Goal: Information Seeking & Learning: Stay updated

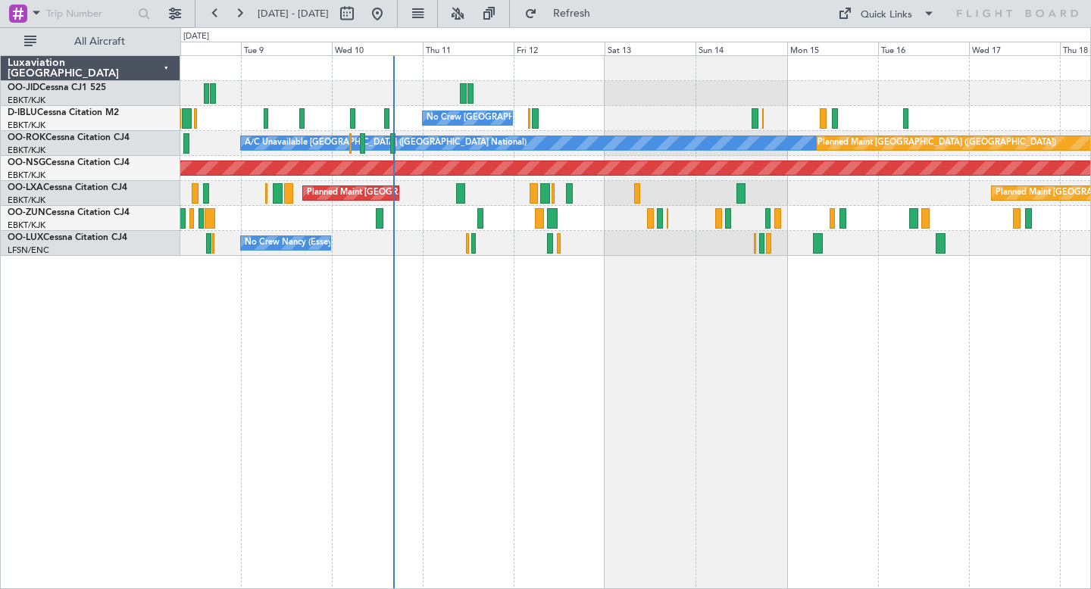
click at [745, 217] on div "No Crew [GEOGRAPHIC_DATA] ([GEOGRAPHIC_DATA] National) Planned Maint [GEOGRAPHI…" at bounding box center [635, 156] width 910 height 200
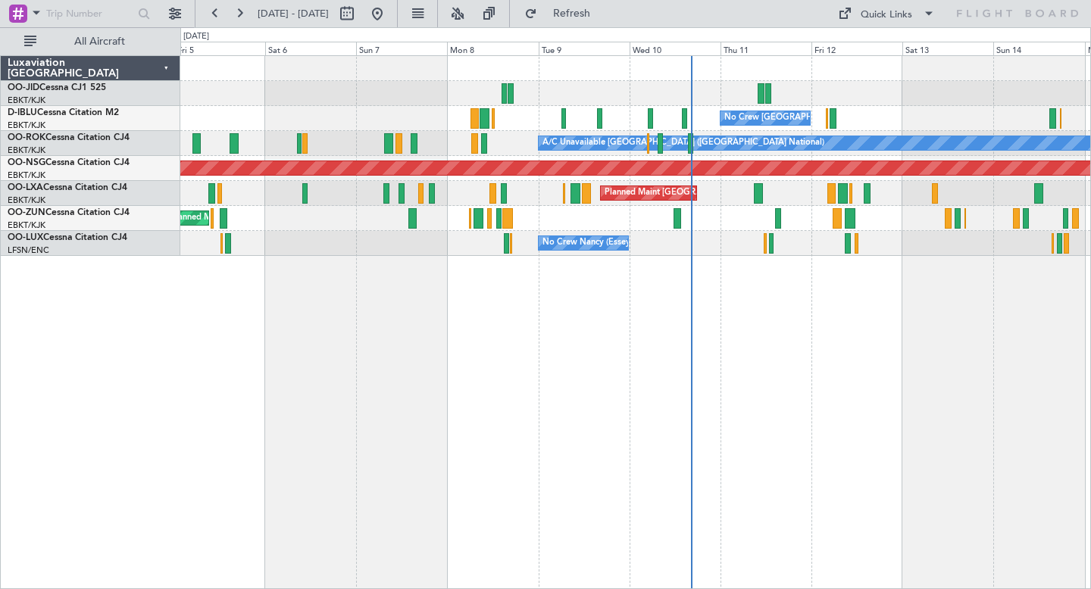
click at [641, 400] on div "No Crew [GEOGRAPHIC_DATA] ([GEOGRAPHIC_DATA] National) No Crew [GEOGRAPHIC_DATA…" at bounding box center [635, 322] width 911 height 534
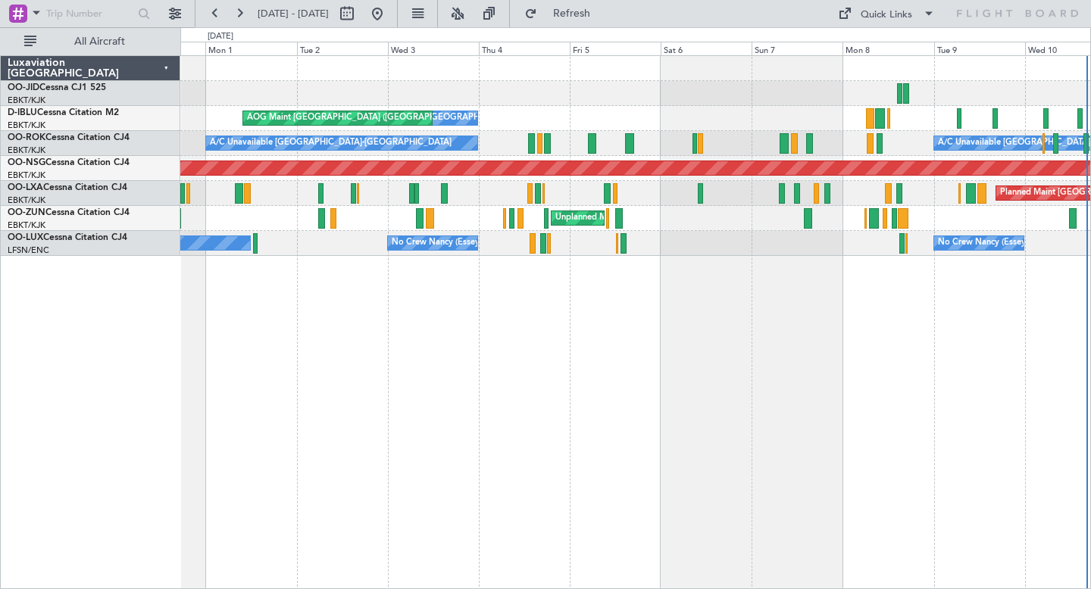
click at [691, 98] on div "Planned Maint Kortrijk-[GEOGRAPHIC_DATA] AOG Maint [GEOGRAPHIC_DATA]-[GEOGRAPHI…" at bounding box center [635, 93] width 910 height 25
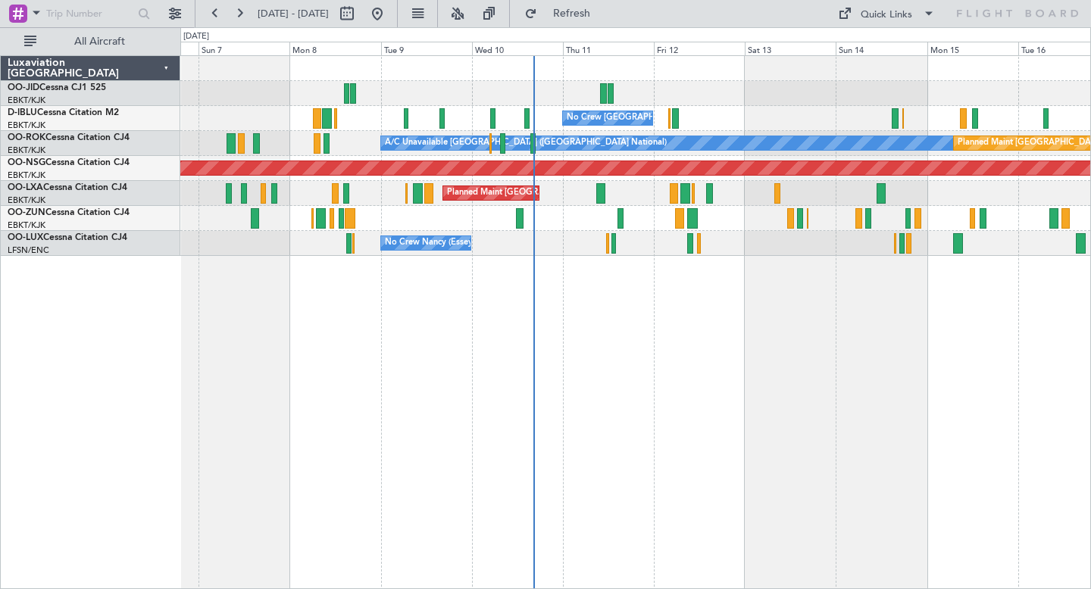
click at [410, 139] on div "No Crew [GEOGRAPHIC_DATA] ([GEOGRAPHIC_DATA] National) A/C Unavailable [GEOGRAP…" at bounding box center [635, 156] width 910 height 200
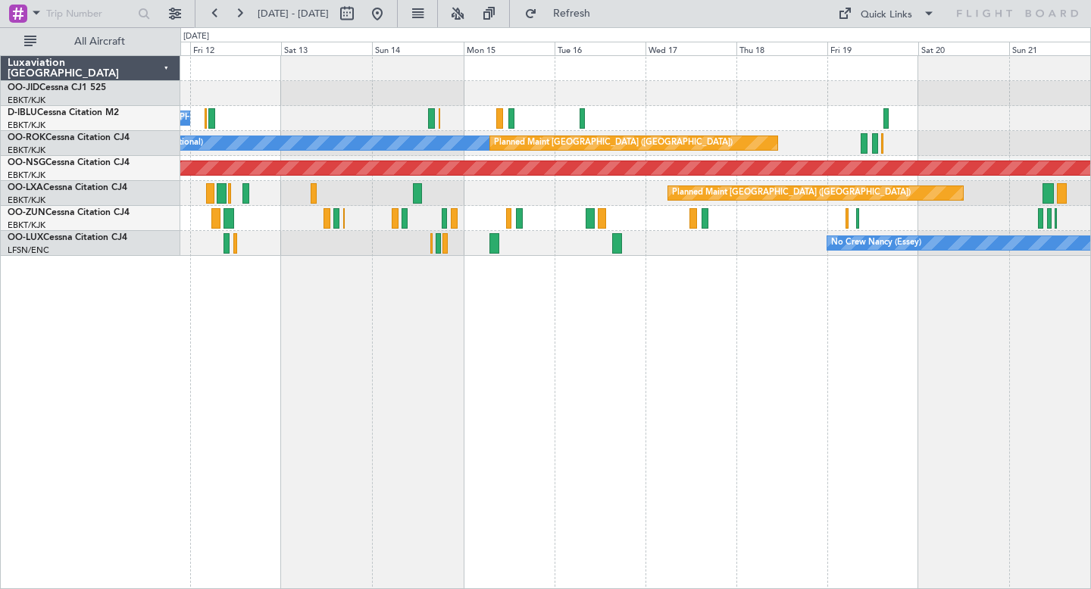
click at [498, 93] on div at bounding box center [635, 93] width 910 height 25
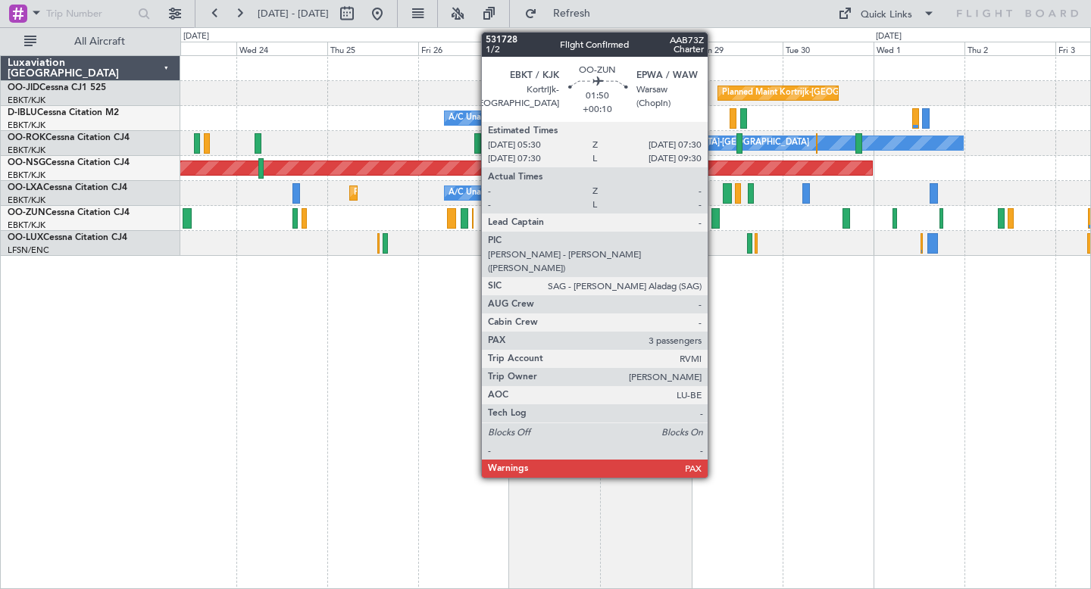
click at [714, 219] on div at bounding box center [715, 218] width 8 height 20
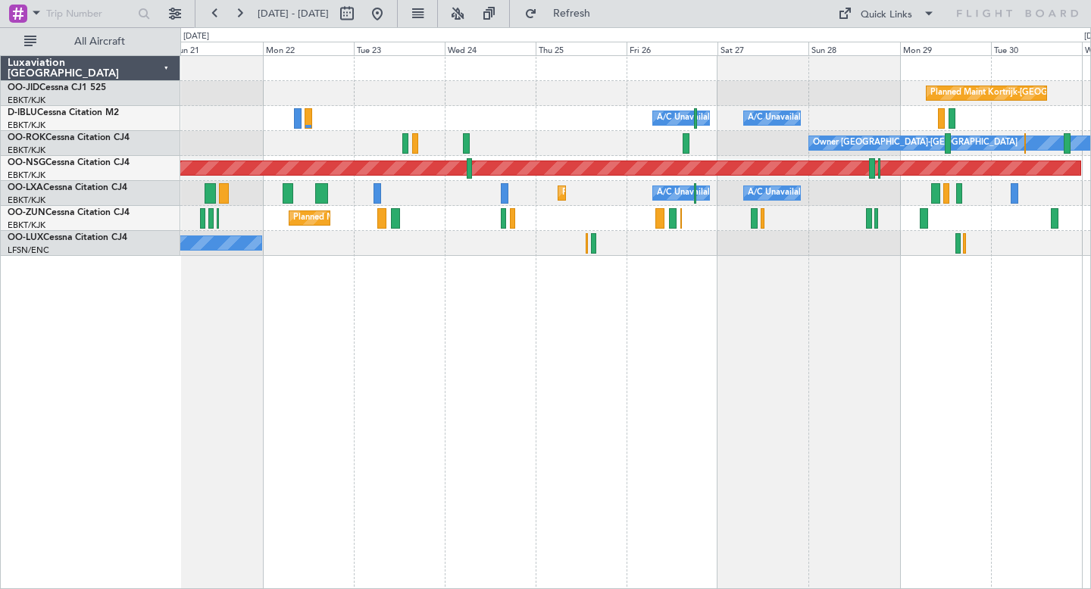
click at [506, 345] on div "Planned Maint Kortrijk-[GEOGRAPHIC_DATA] A/C Unavailable [GEOGRAPHIC_DATA]-[GEO…" at bounding box center [635, 322] width 911 height 534
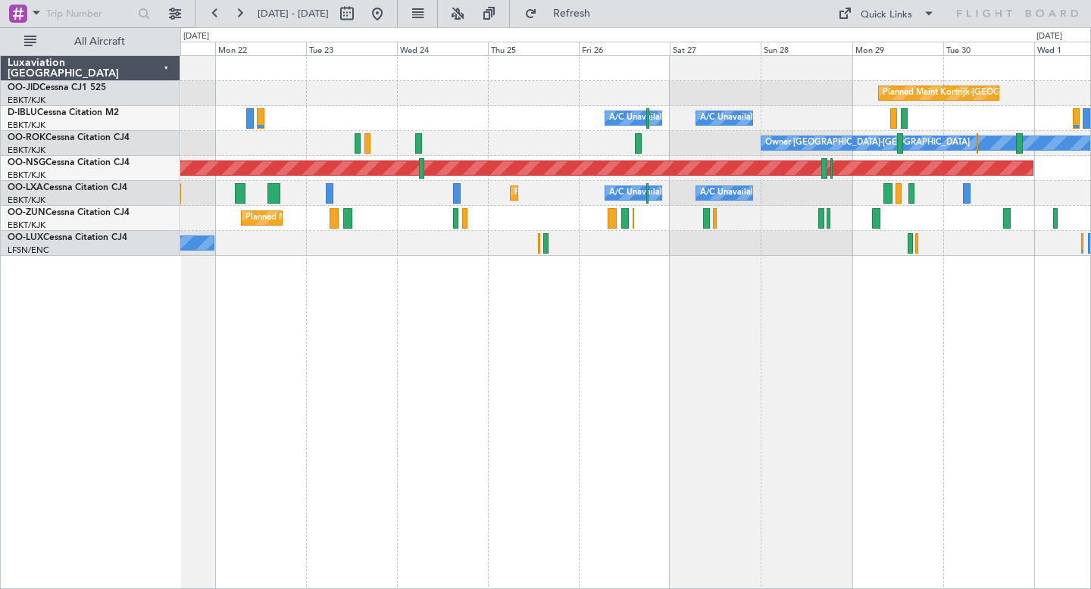
click at [650, 313] on div "Planned Maint Kortrijk-[GEOGRAPHIC_DATA] A/C Unavailable [GEOGRAPHIC_DATA]-[GEO…" at bounding box center [635, 322] width 911 height 534
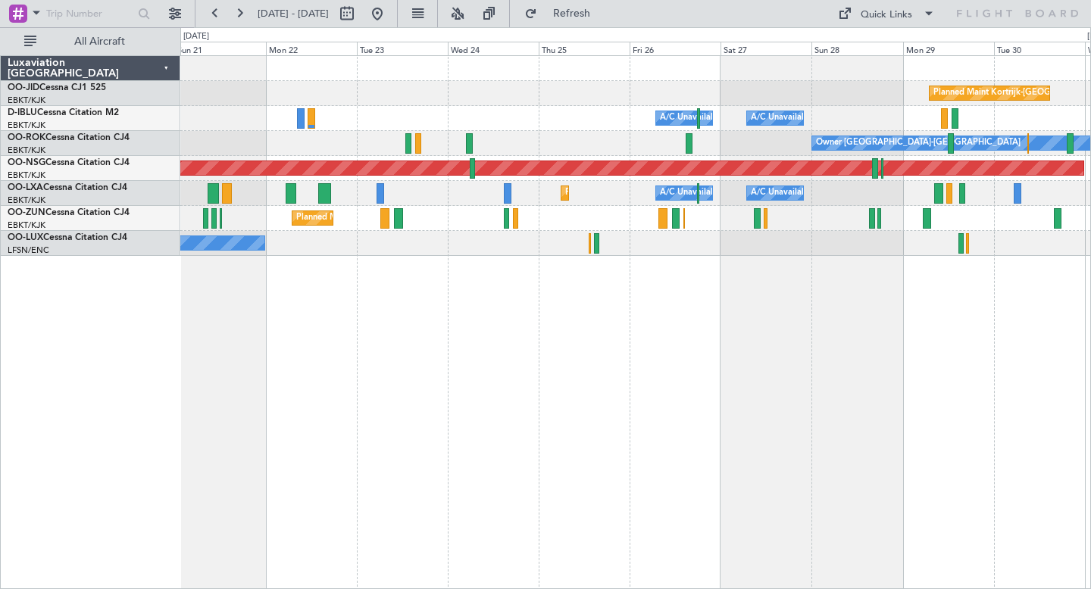
click at [667, 323] on div "Planned Maint Kortrijk-[GEOGRAPHIC_DATA] A/C Unavailable [GEOGRAPHIC_DATA]-[GEO…" at bounding box center [635, 322] width 911 height 534
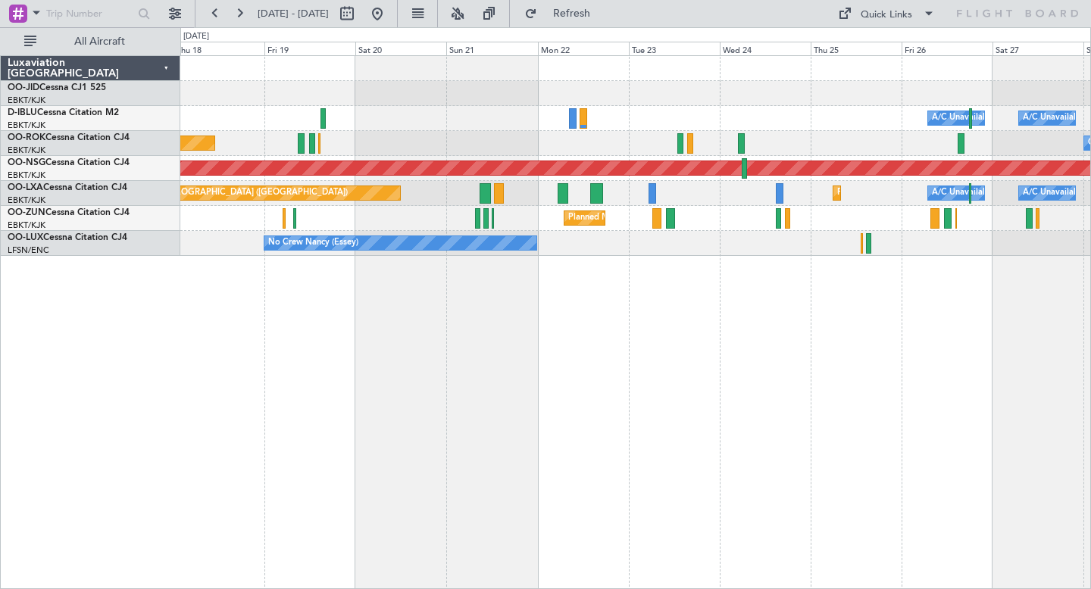
click at [615, 314] on div "Planned Maint Kortrijk-[GEOGRAPHIC_DATA] A/C Unavailable [GEOGRAPHIC_DATA]-[GEO…" at bounding box center [635, 322] width 911 height 534
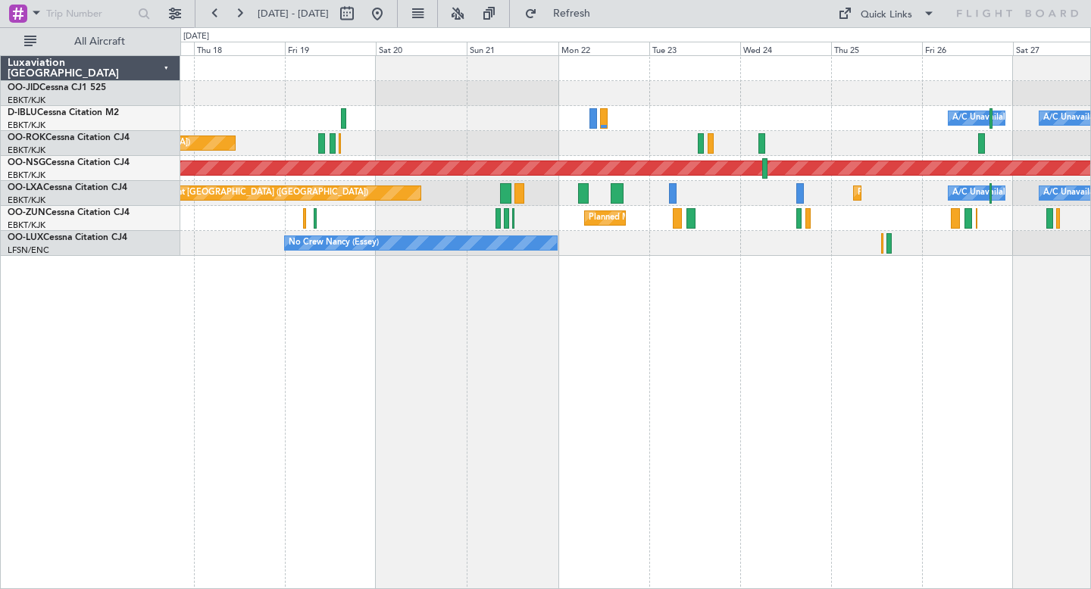
click at [673, 336] on div "Planned Maint Kortrijk-[GEOGRAPHIC_DATA] A/C Unavailable [GEOGRAPHIC_DATA]-[GEO…" at bounding box center [635, 322] width 911 height 534
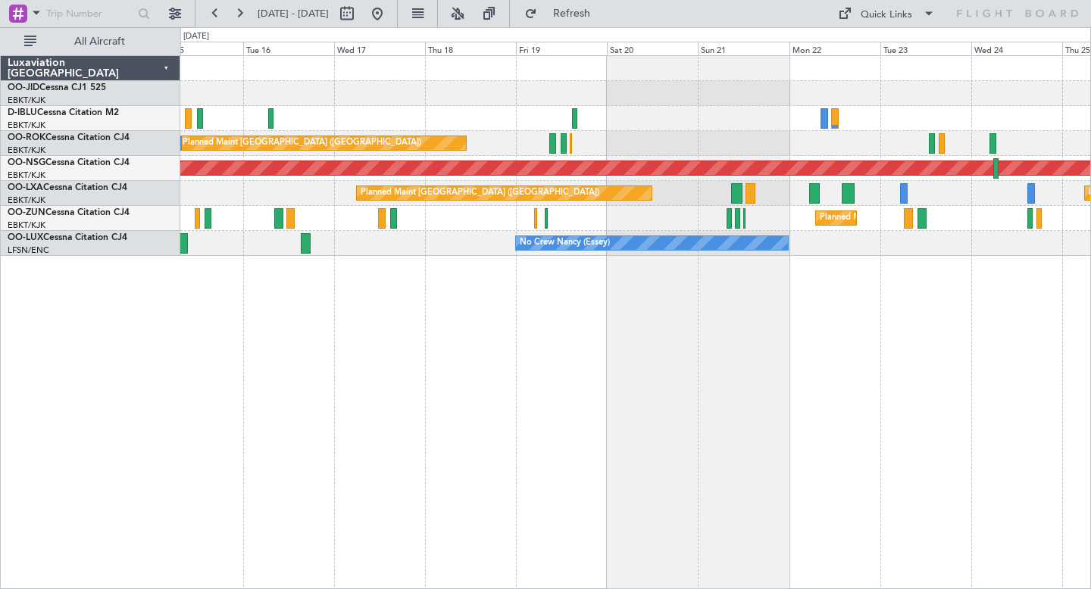
click at [589, 364] on div "A/C Unavailable [GEOGRAPHIC_DATA] ([GEOGRAPHIC_DATA] National) A/C Unavailable …" at bounding box center [635, 322] width 911 height 534
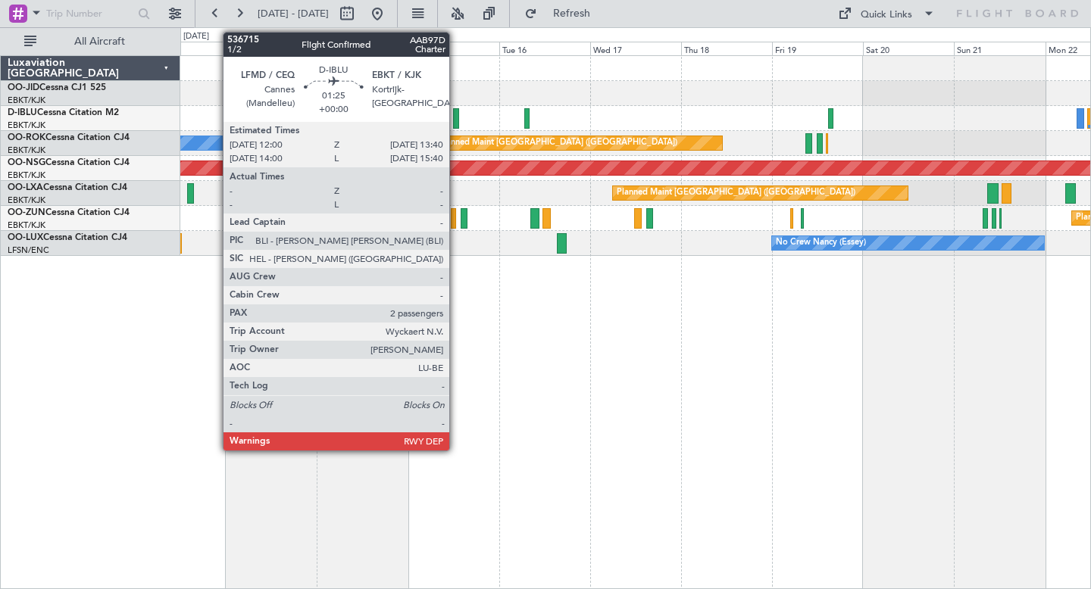
click at [456, 122] on div at bounding box center [456, 118] width 7 height 20
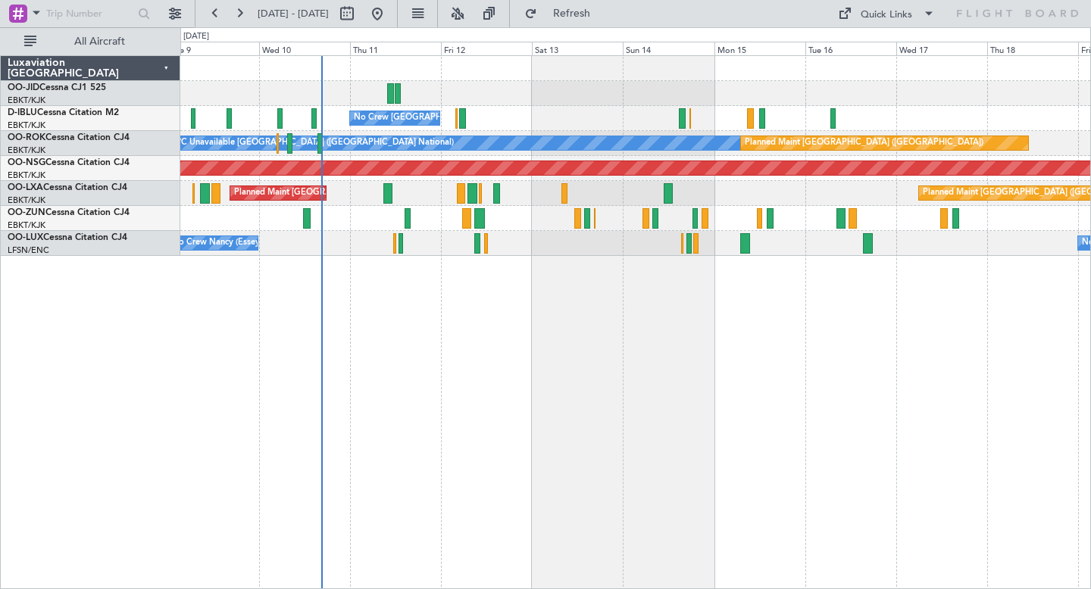
click at [656, 325] on div "No Crew [GEOGRAPHIC_DATA] ([GEOGRAPHIC_DATA] National) A/C Unavailable [GEOGRAP…" at bounding box center [635, 322] width 911 height 534
